Goal: Find specific page/section: Find specific page/section

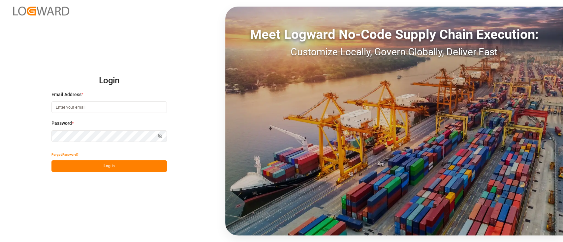
click at [110, 110] on input at bounding box center [108, 108] width 115 height 12
type input "[PERSON_NAME][EMAIL_ADDRESS][PERSON_NAME][DOMAIN_NAME]"
click at [154, 168] on button "Log In" at bounding box center [108, 167] width 115 height 12
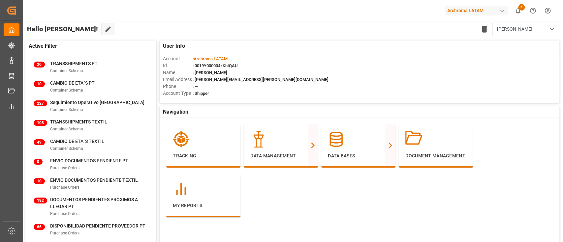
click at [499, 12] on div "button" at bounding box center [502, 11] width 7 height 7
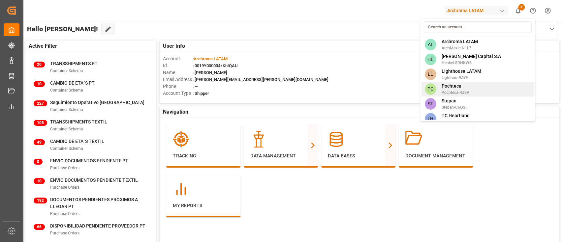
click at [469, 88] on div "PO Pochteca Pochteca-RJ8V" at bounding box center [477, 89] width 113 height 15
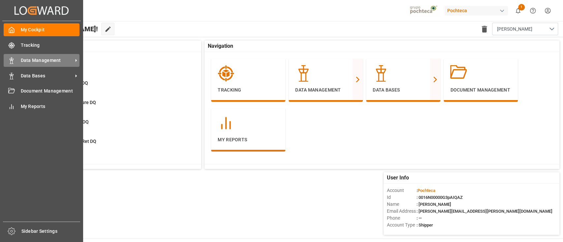
click at [41, 63] on span "Data Management" at bounding box center [47, 60] width 52 height 7
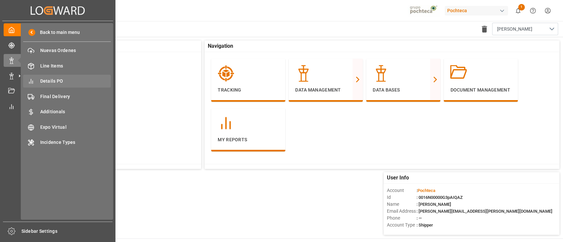
click at [90, 81] on span "Details PO" at bounding box center [75, 81] width 71 height 7
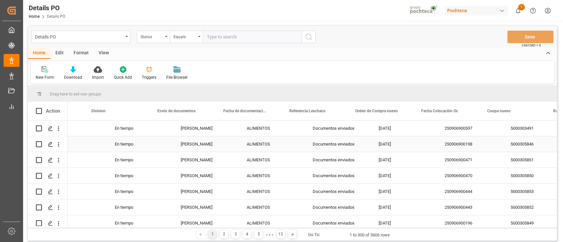
scroll to position [0, 380]
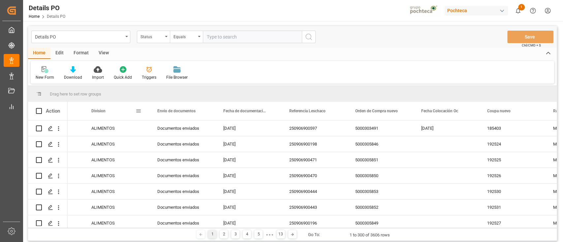
drag, startPoint x: 109, startPoint y: 110, endPoint x: 302, endPoint y: 64, distance: 198.6
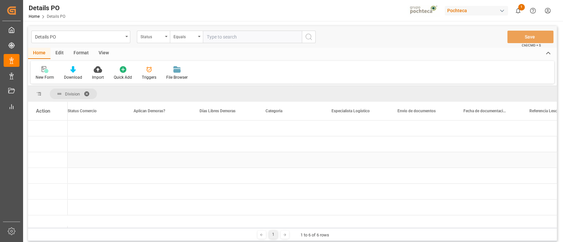
scroll to position [0, 0]
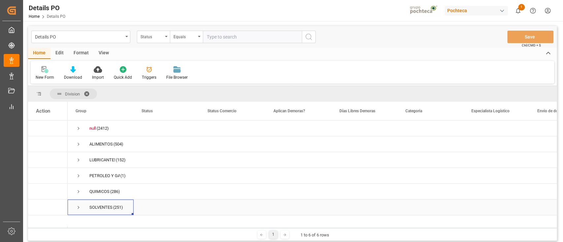
click at [79, 206] on span "Press SPACE to select this row." at bounding box center [79, 208] width 6 height 6
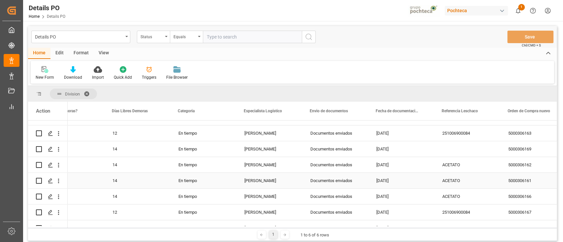
scroll to position [0, 227]
